Goal: Task Accomplishment & Management: Use online tool/utility

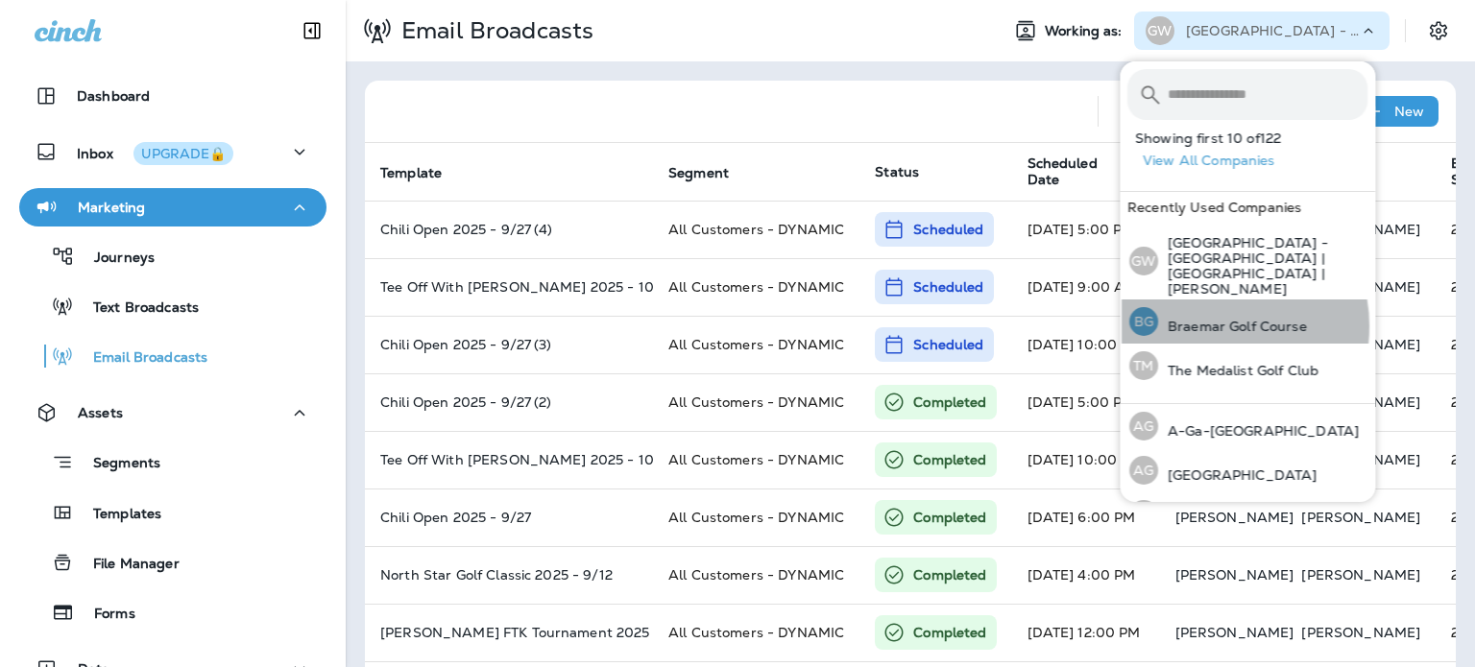
click at [1213, 319] on p "Braemar Golf Course" at bounding box center [1232, 326] width 149 height 15
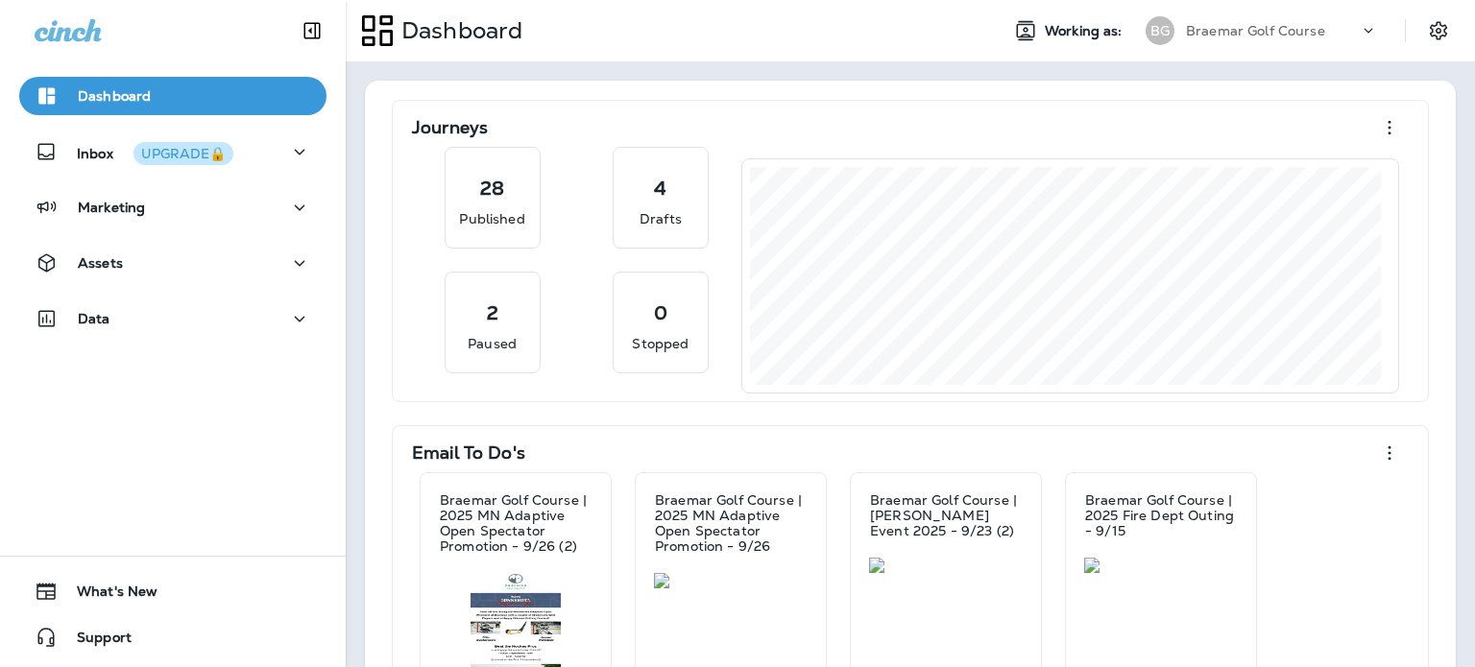
click at [179, 210] on div "Marketing" at bounding box center [173, 208] width 276 height 24
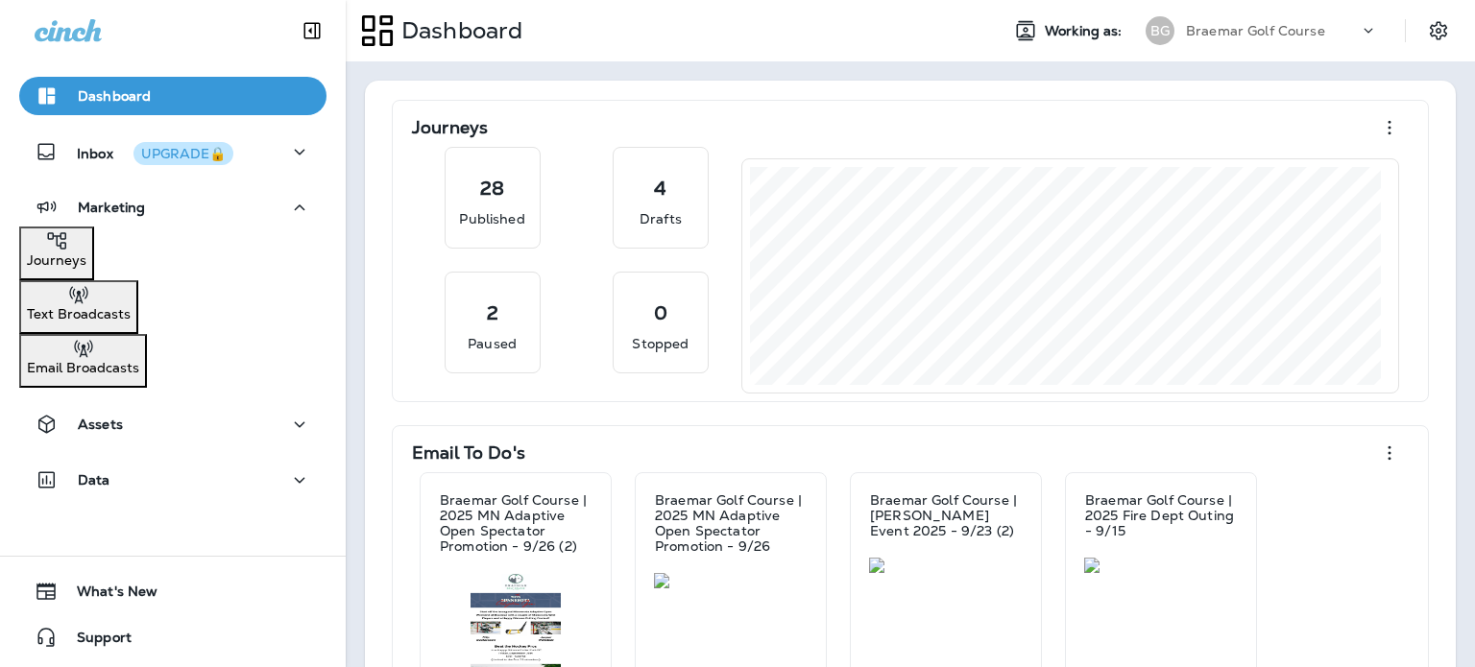
click at [139, 360] on p "Email Broadcasts" at bounding box center [83, 367] width 112 height 15
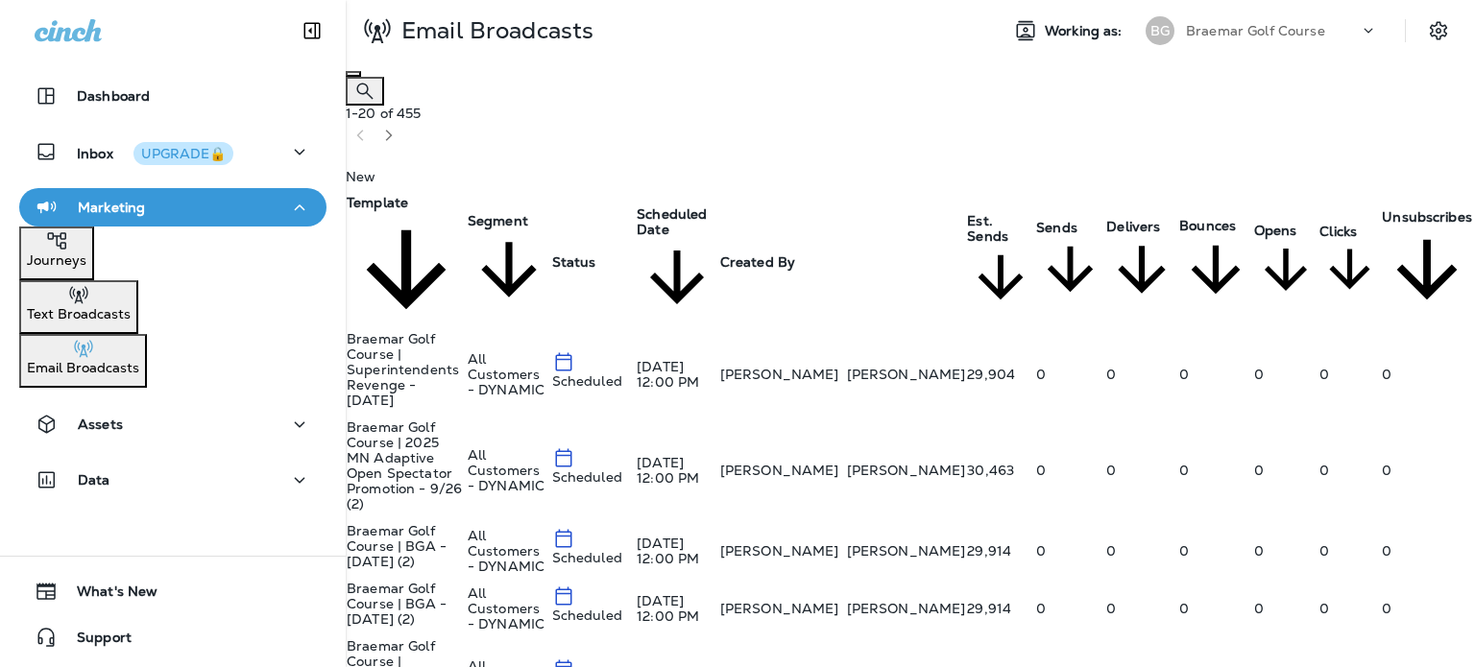
click at [719, 194] on th "Scheduled Date" at bounding box center [678, 262] width 84 height 136
click at [707, 205] on span "Scheduled Date" at bounding box center [672, 221] width 70 height 33
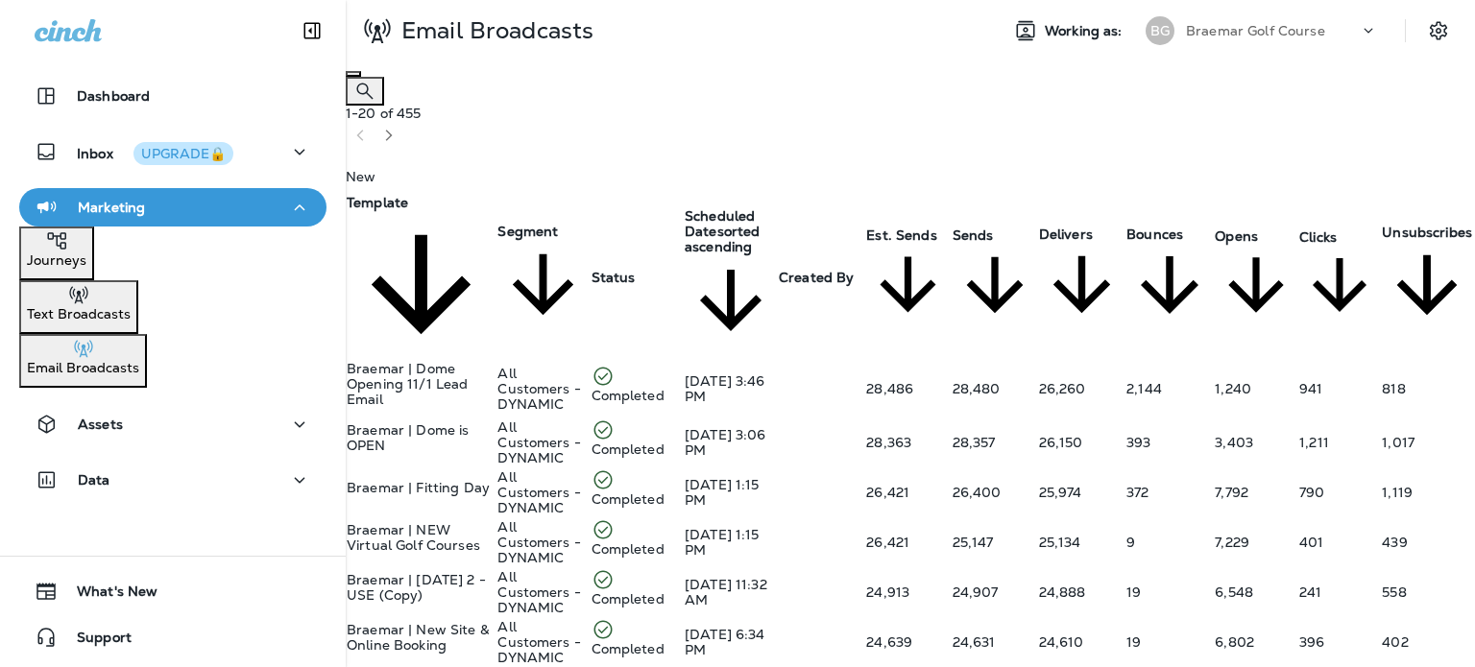
click at [755, 207] on span "Scheduled Date" at bounding box center [720, 223] width 70 height 33
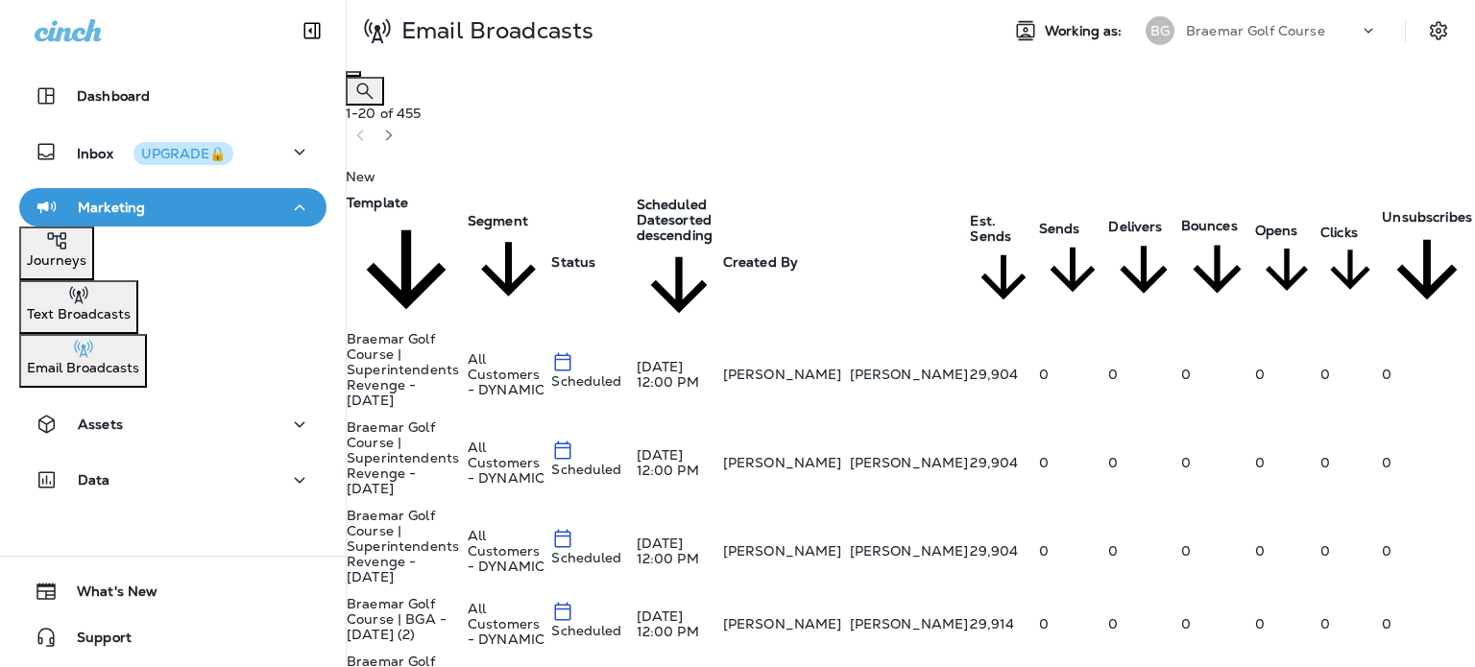
click at [168, 413] on div "Assets" at bounding box center [173, 425] width 276 height 24
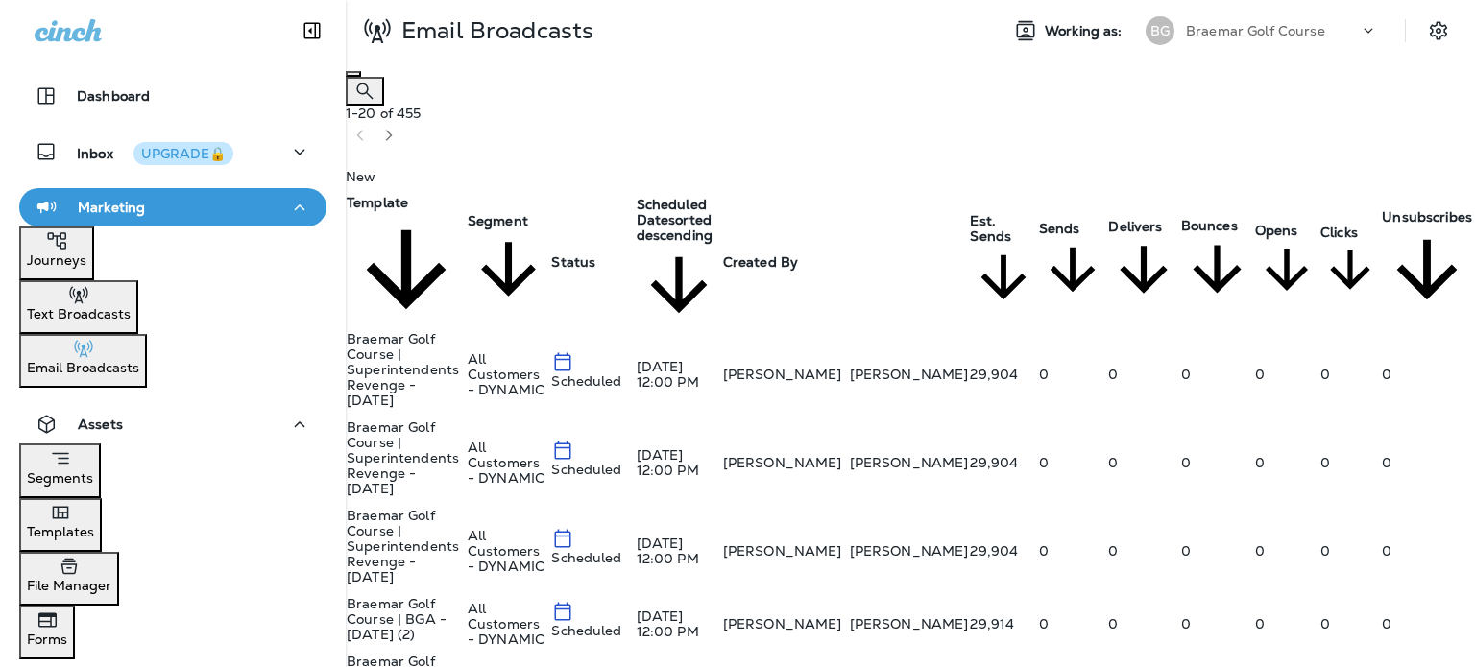
click at [94, 521] on div "Templates" at bounding box center [60, 520] width 67 height 38
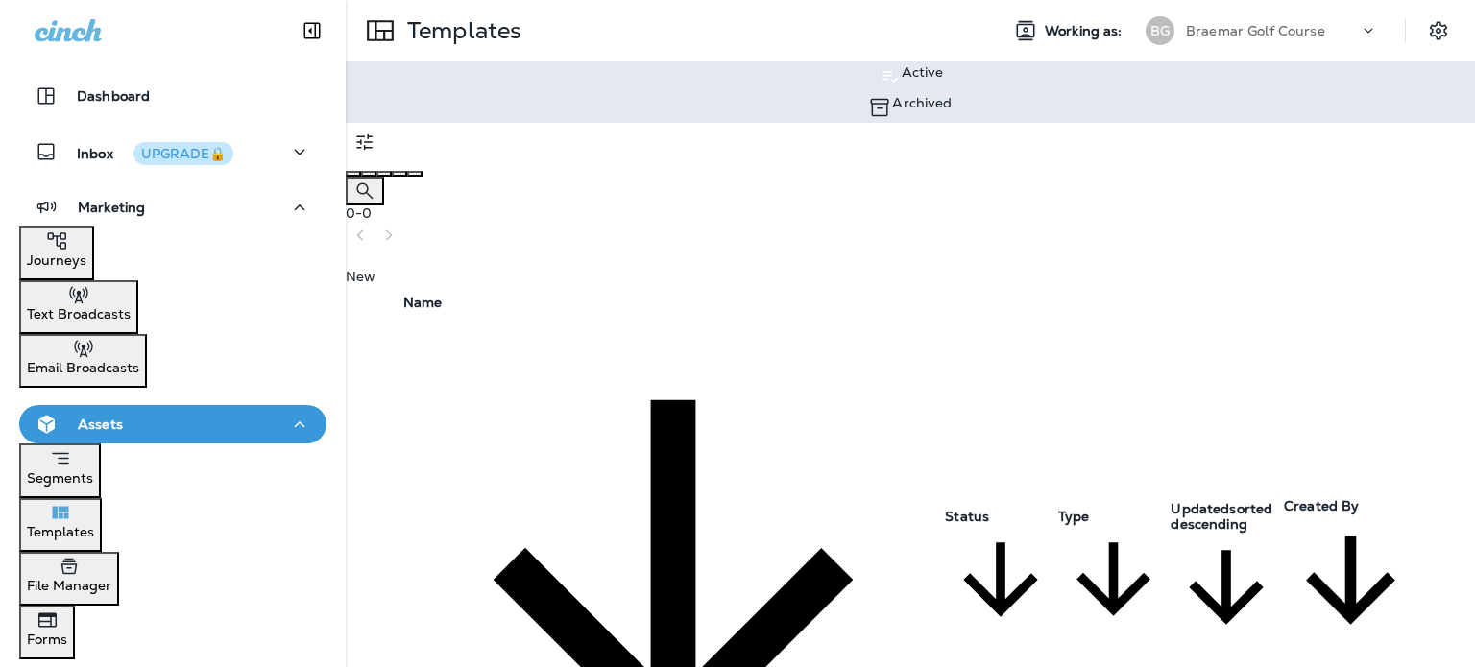
click at [384, 177] on button "Search Templates" at bounding box center [365, 191] width 38 height 29
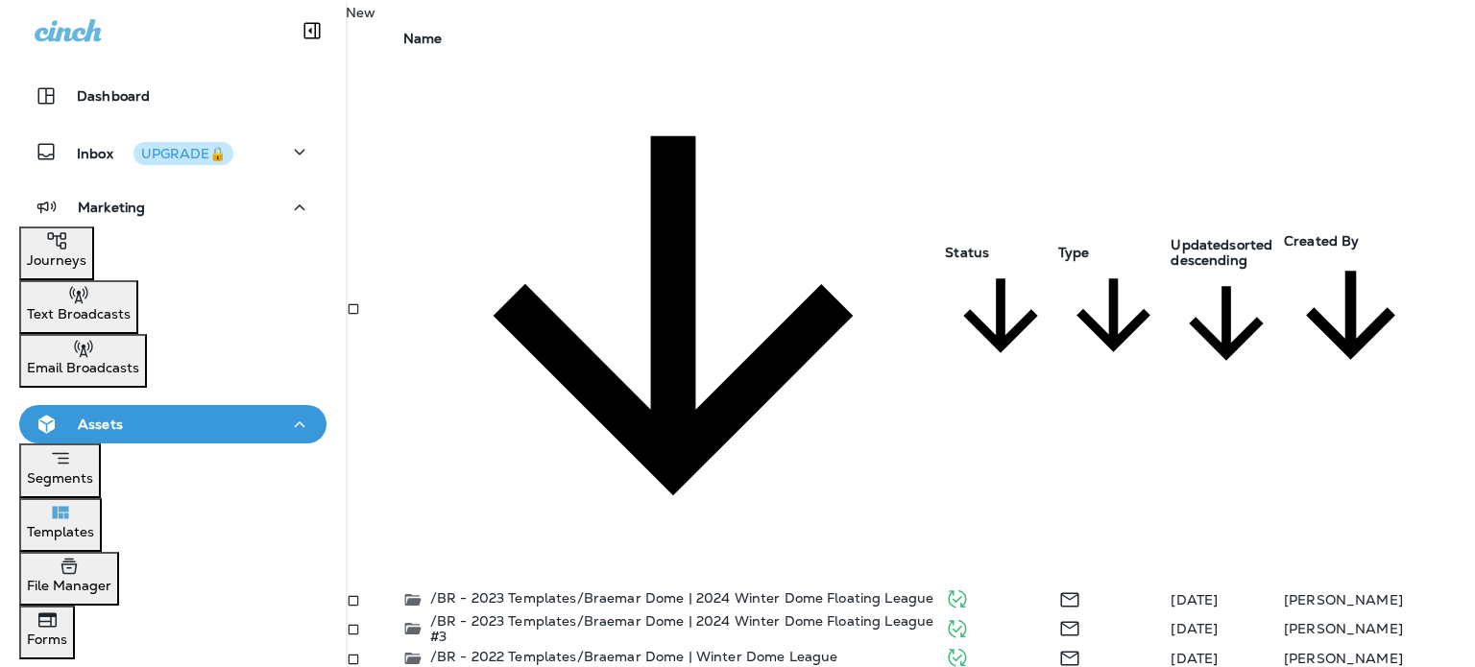
scroll to position [217, 0]
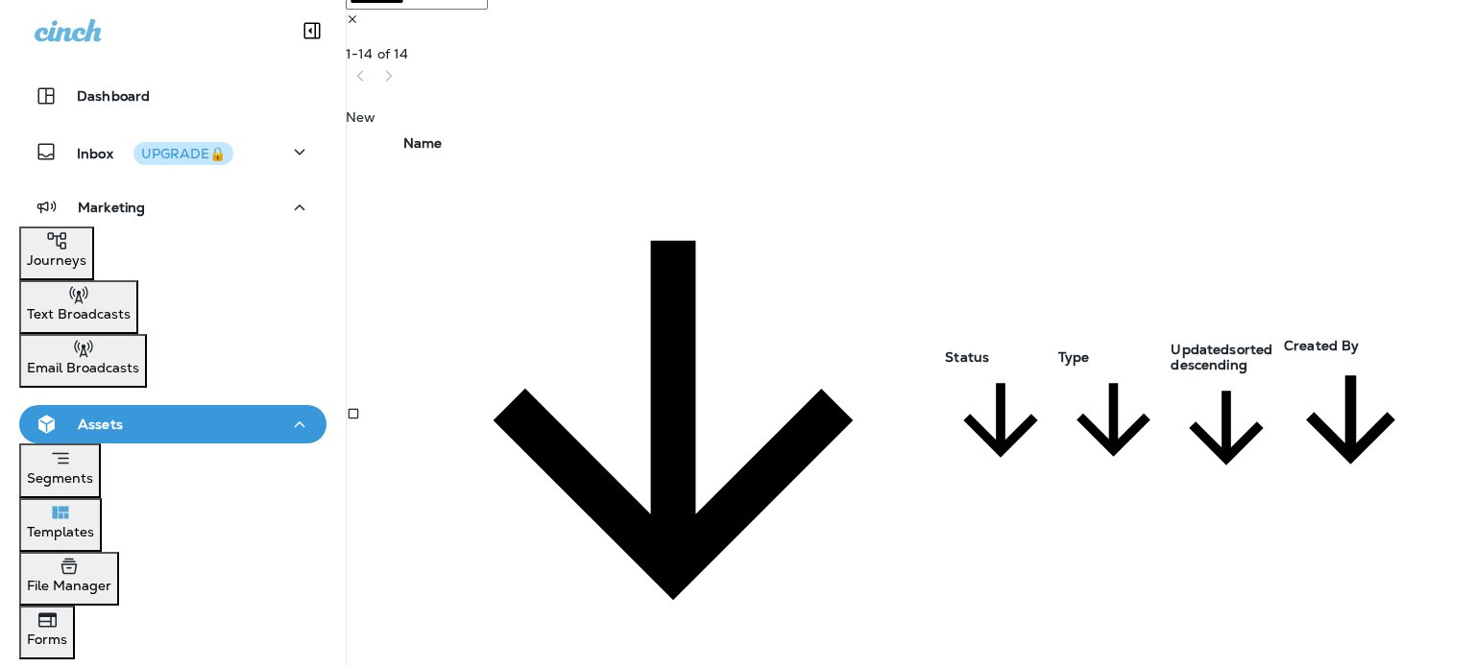
type input "**********"
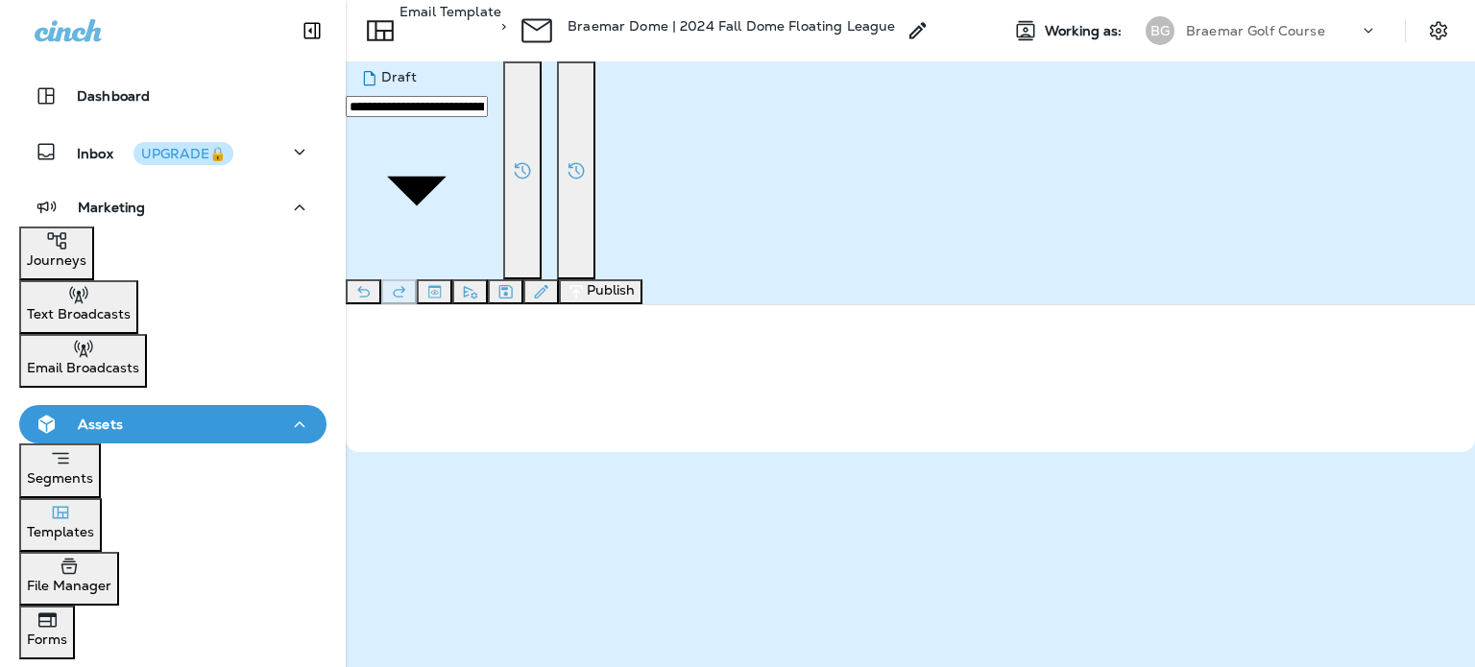
click at [93, 469] on div "Segments" at bounding box center [60, 465] width 66 height 39
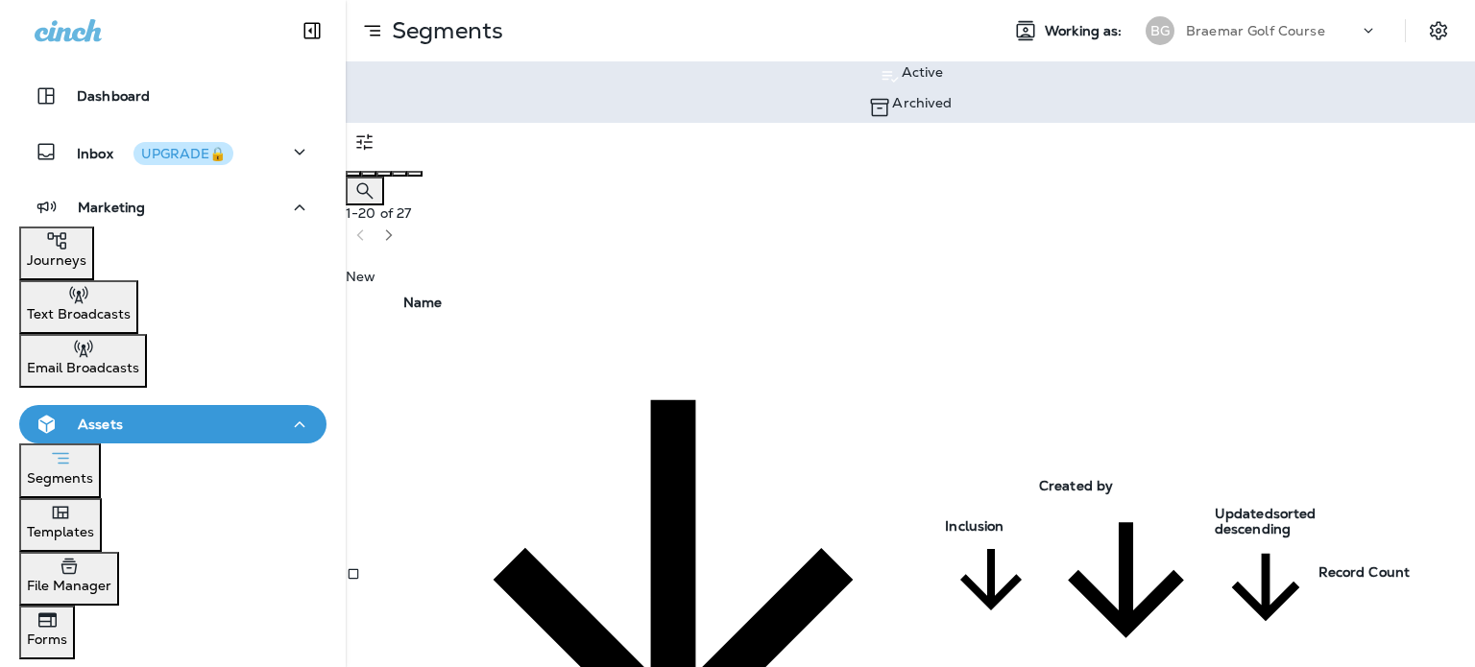
click at [139, 360] on p "Email Broadcasts" at bounding box center [83, 367] width 112 height 15
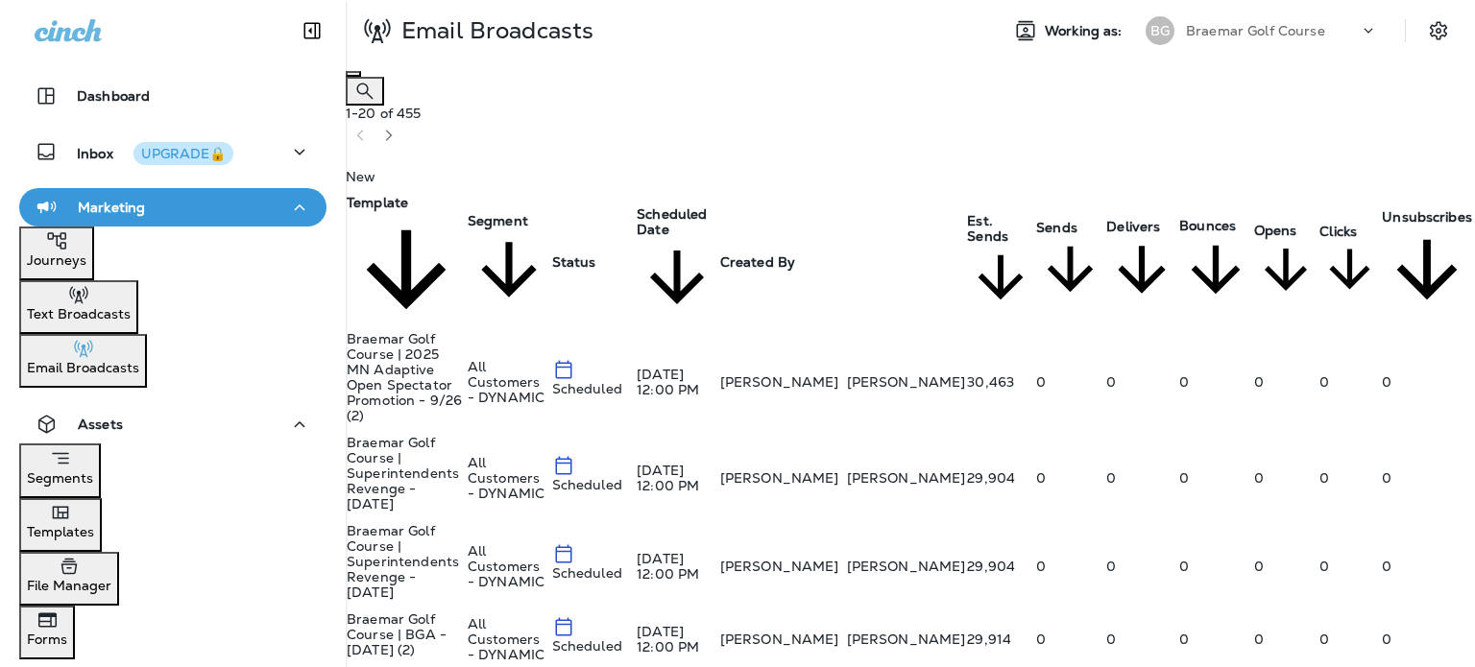
click at [94, 524] on p "Templates" at bounding box center [60, 531] width 67 height 15
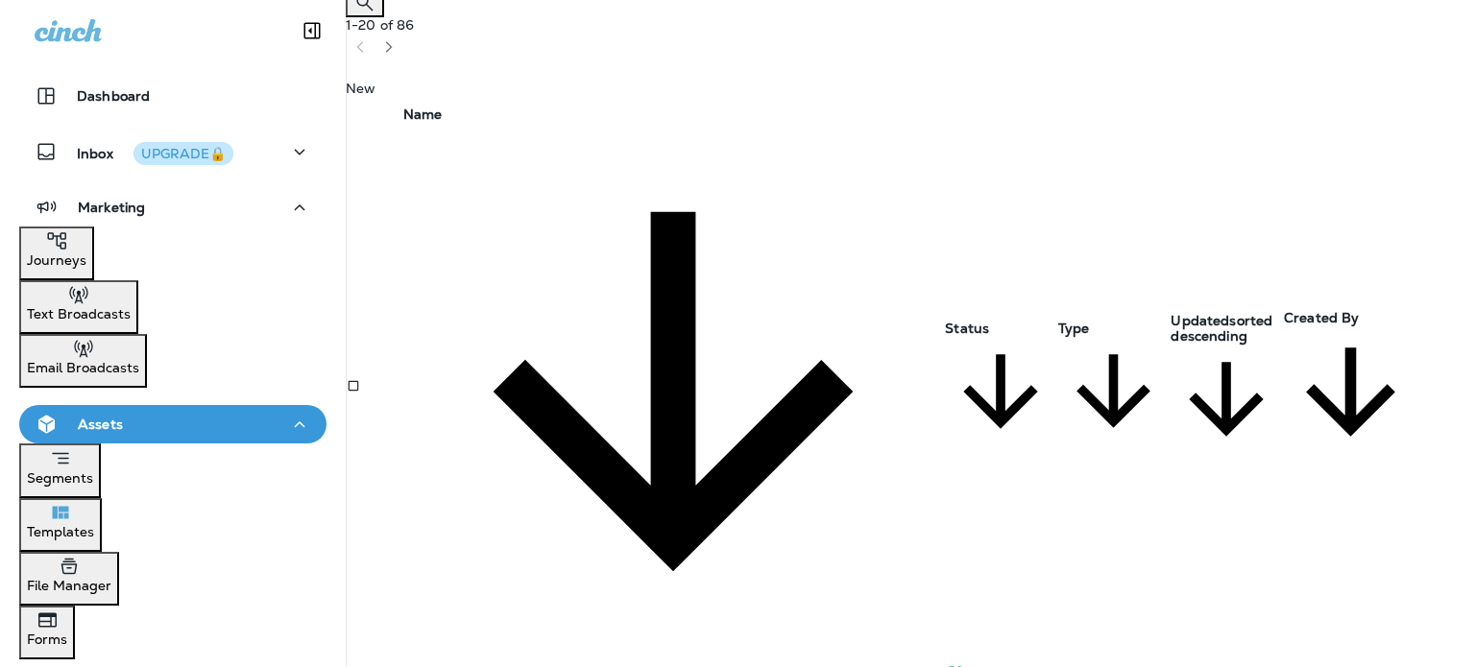
scroll to position [96, 0]
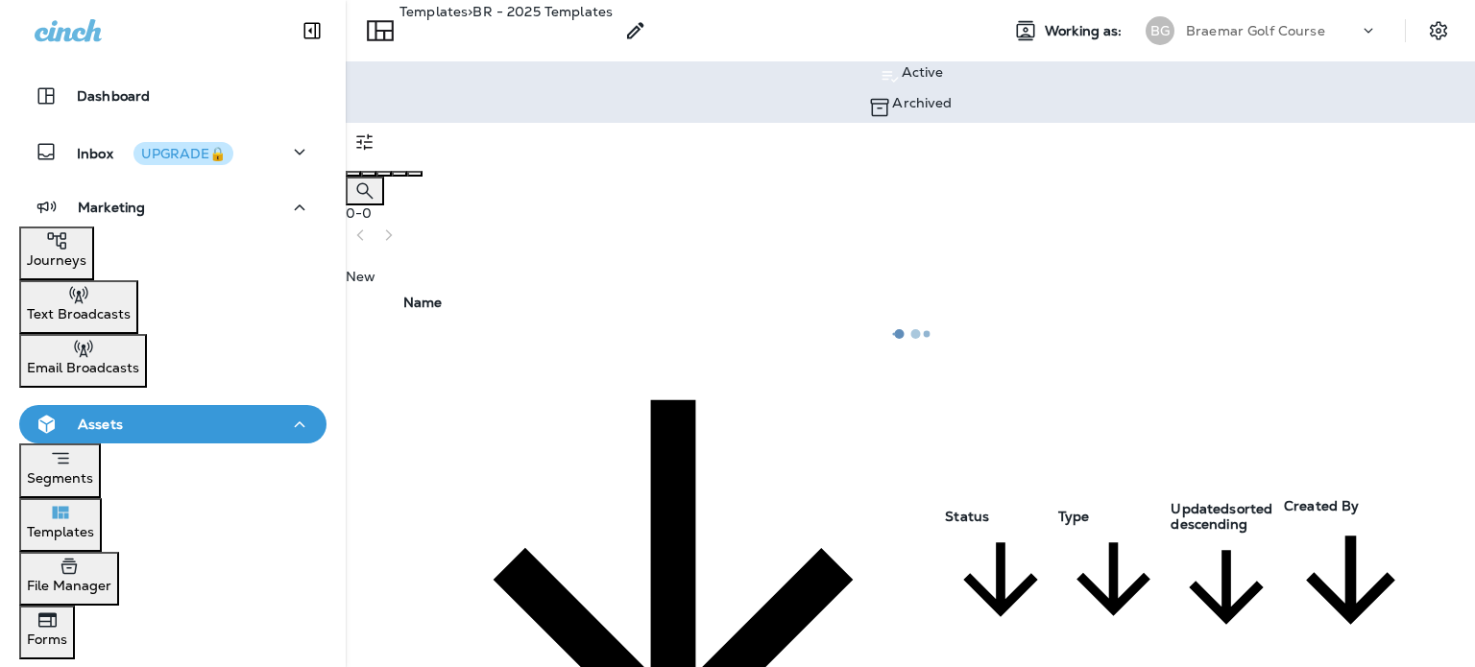
click at [139, 360] on p "Email Broadcasts" at bounding box center [83, 367] width 112 height 15
